Goal: Check status

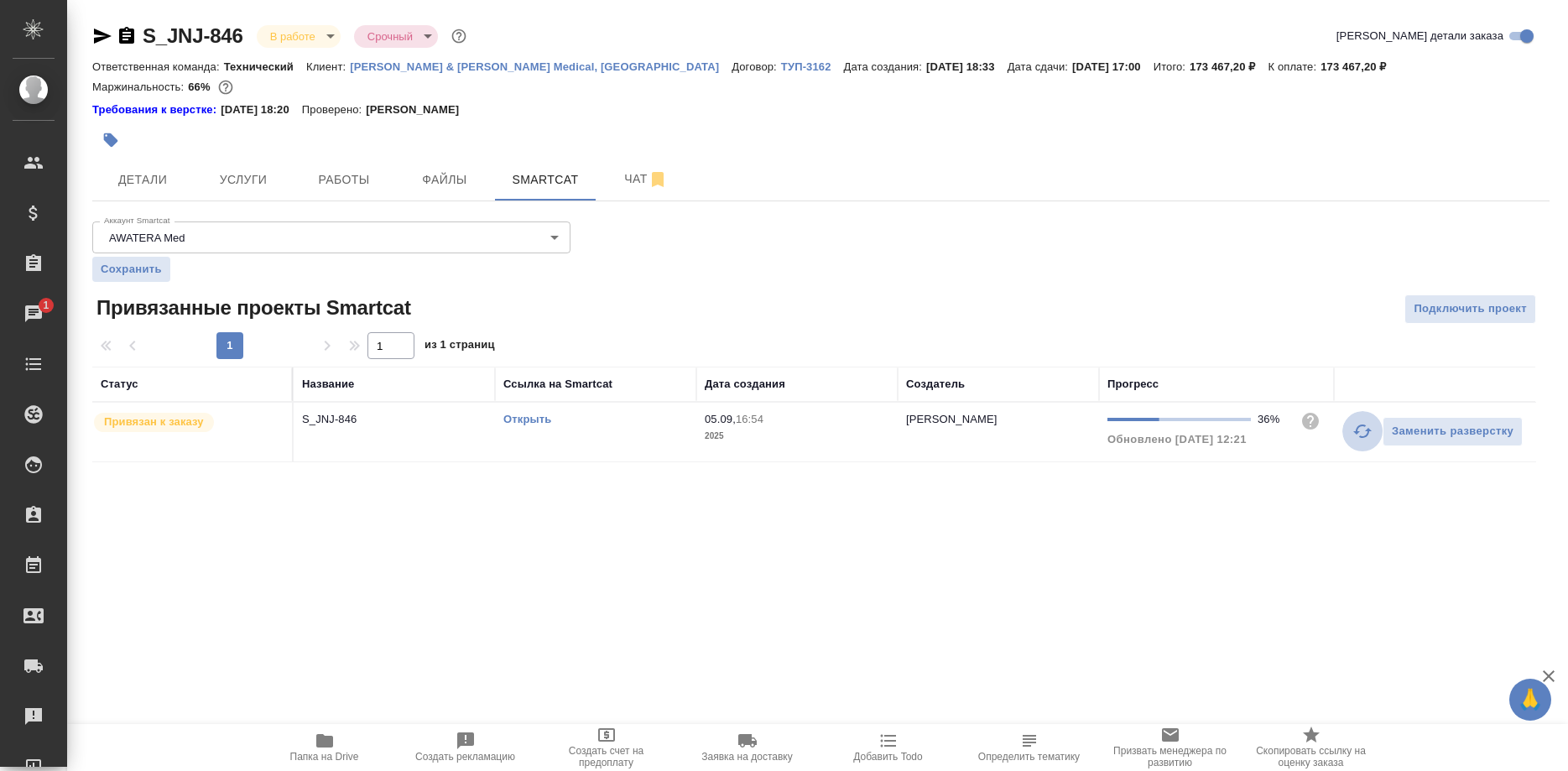
click at [1354, 434] on icon "button" at bounding box center [1362, 430] width 20 height 20
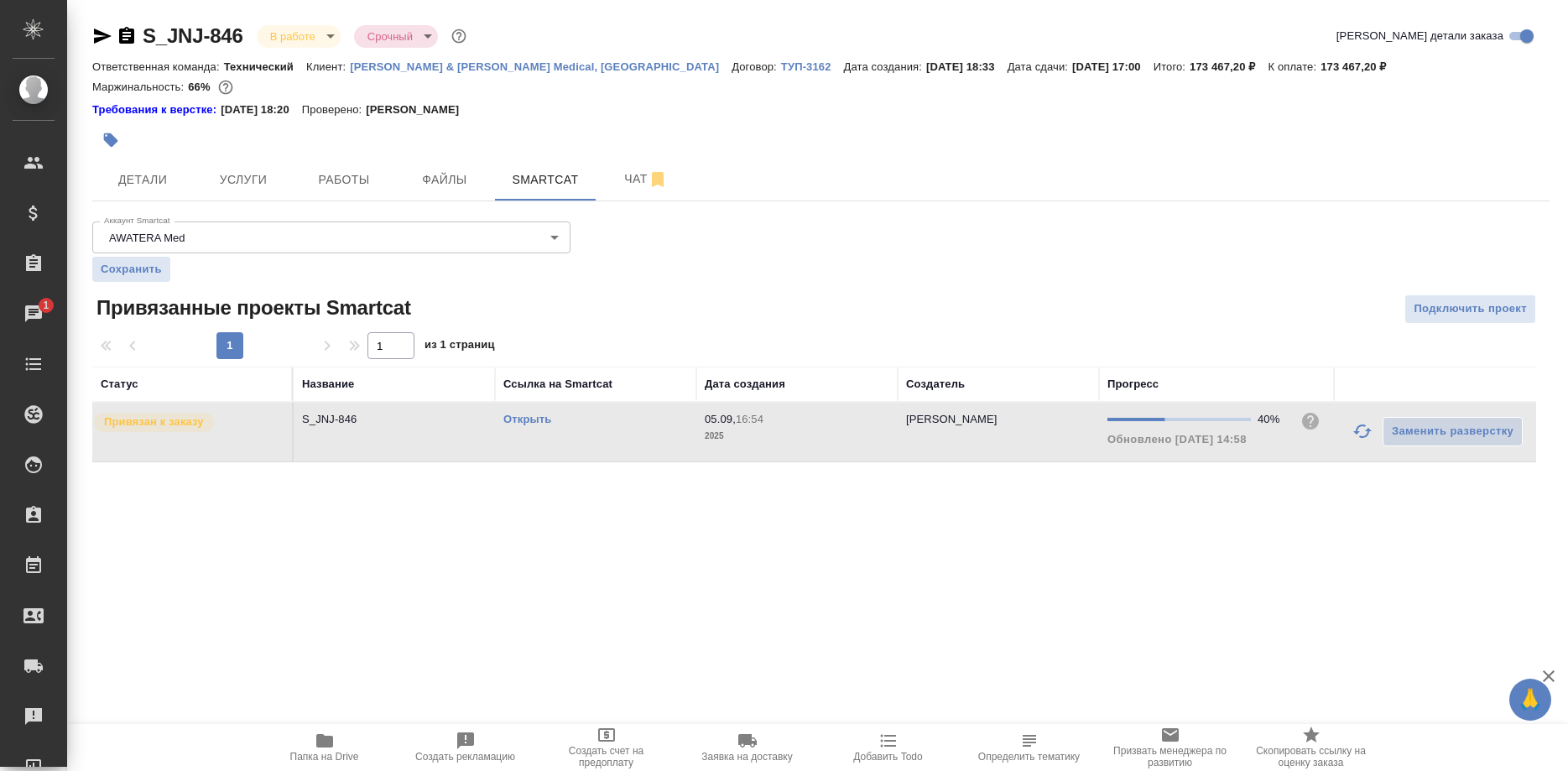
click at [530, 416] on link "Открыть" at bounding box center [527, 419] width 48 height 13
click at [348, 178] on span "Работы" at bounding box center [344, 180] width 81 height 21
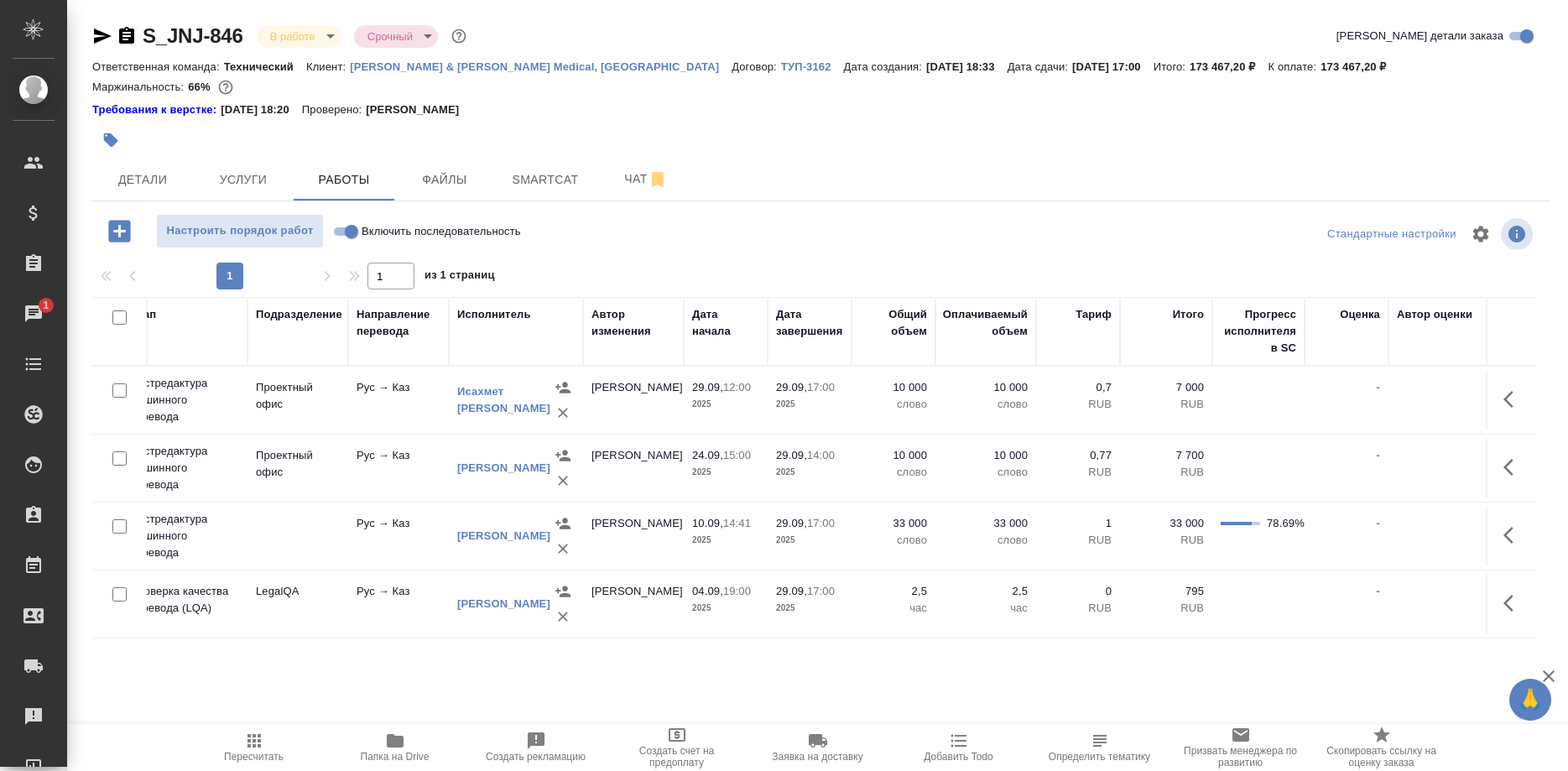
scroll to position [0, 524]
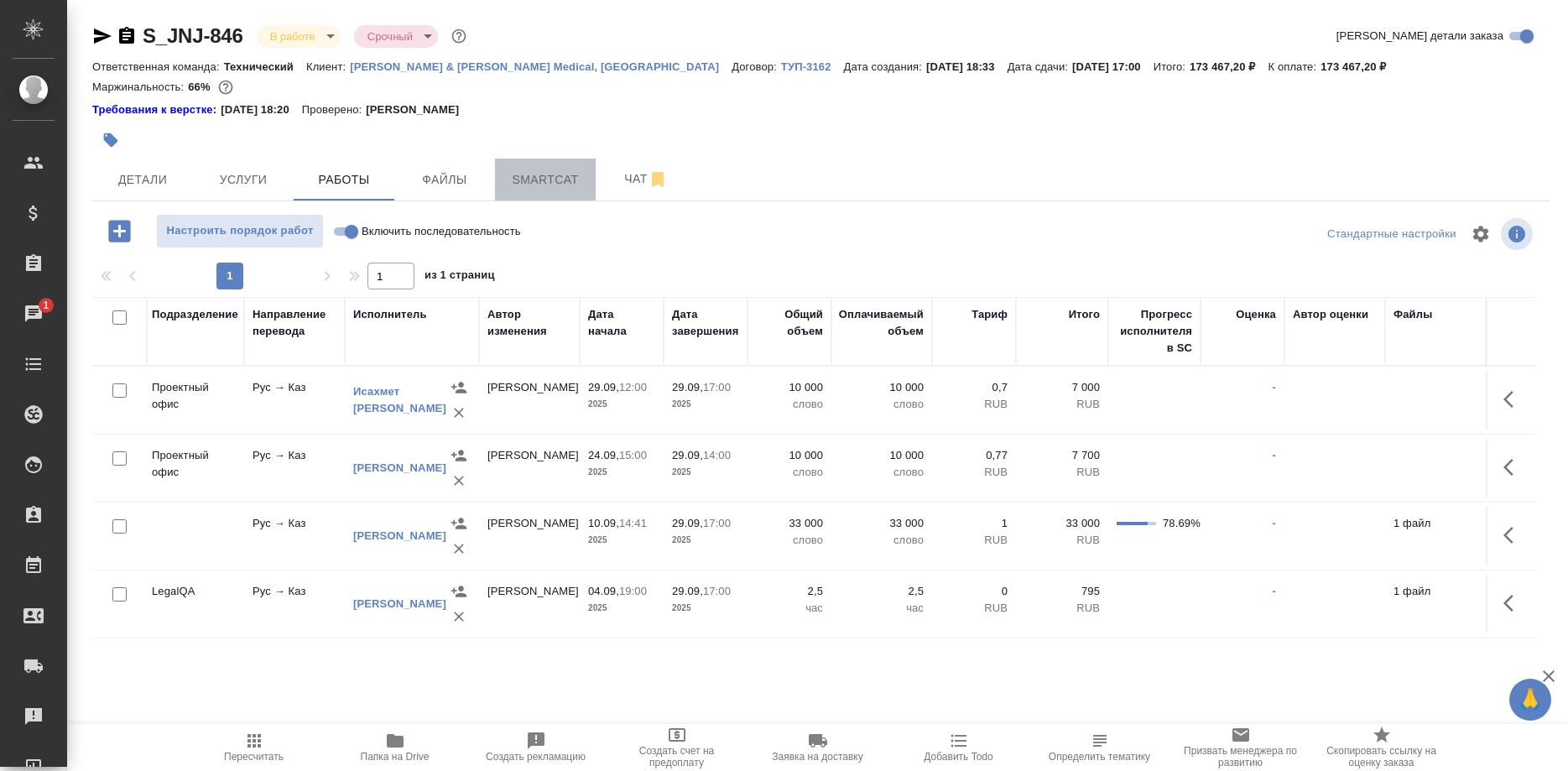
click at [541, 179] on span "Smartcat" at bounding box center [545, 180] width 81 height 21
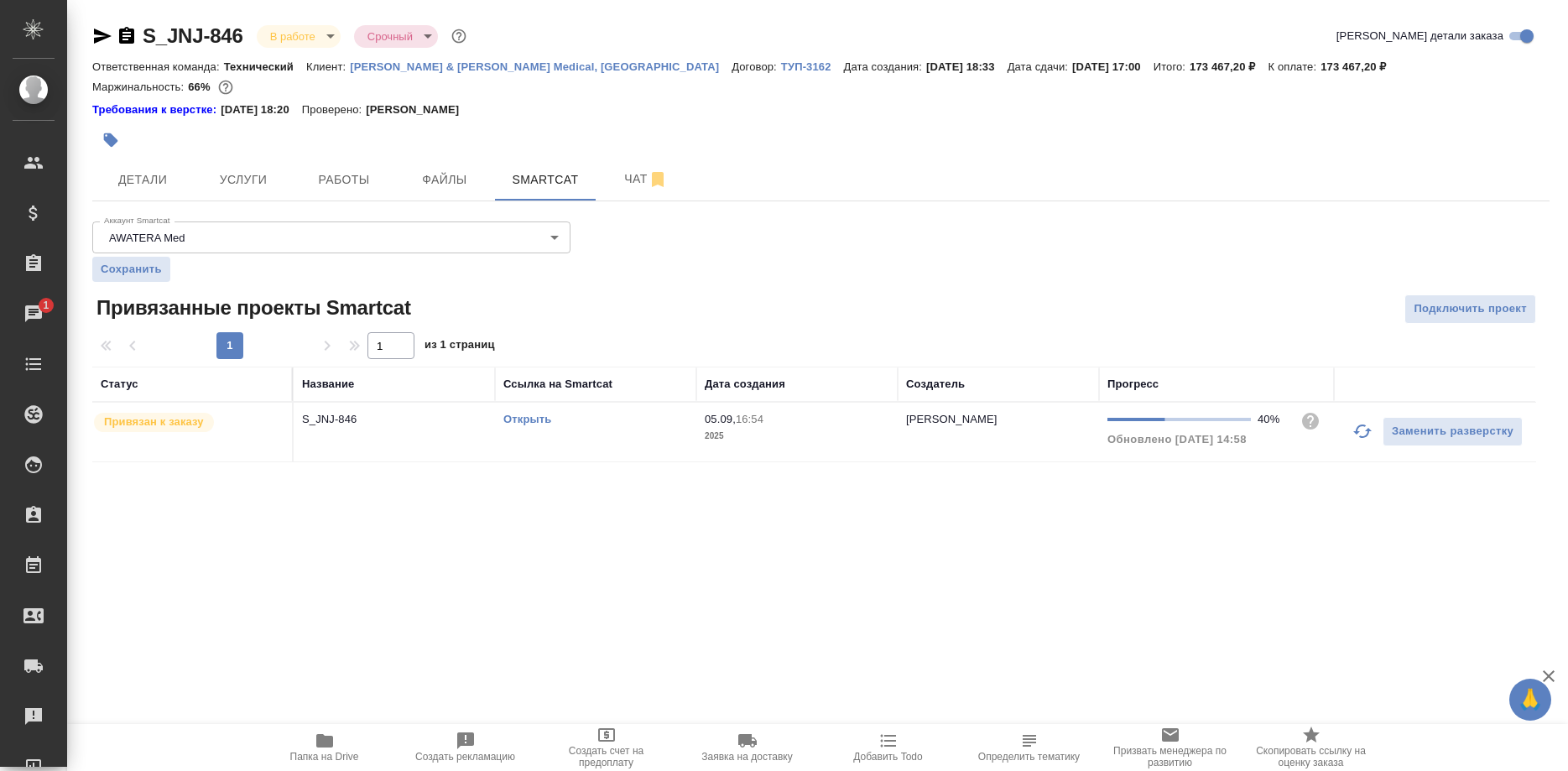
click at [529, 419] on link "Открыть" at bounding box center [527, 419] width 48 height 13
click at [505, 417] on link "Открыть" at bounding box center [527, 419] width 48 height 13
